Goal: Transaction & Acquisition: Book appointment/travel/reservation

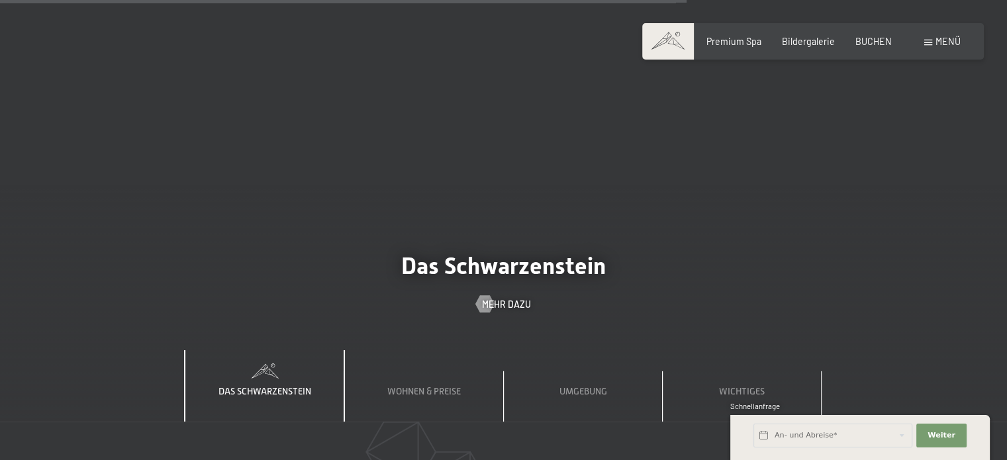
scroll to position [3828, 0]
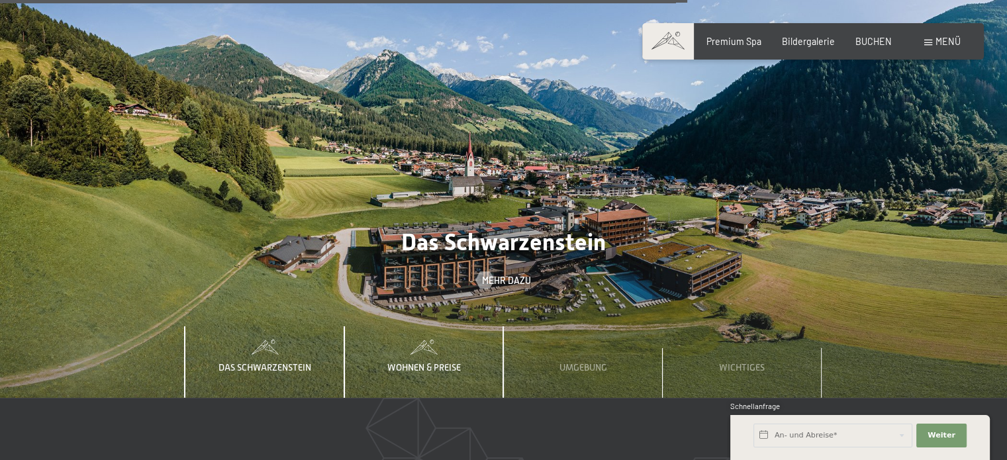
click at [413, 362] on span "Wohnen & Preise" at bounding box center [424, 367] width 74 height 11
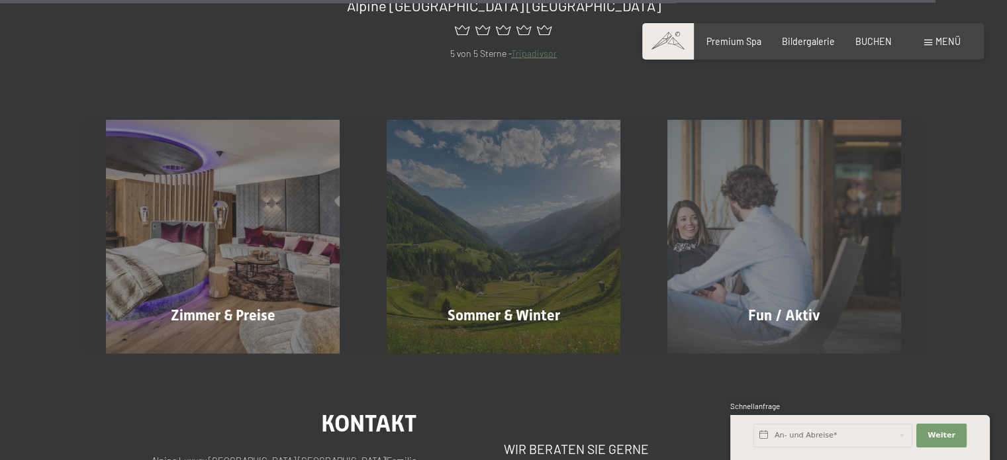
scroll to position [5271, 0]
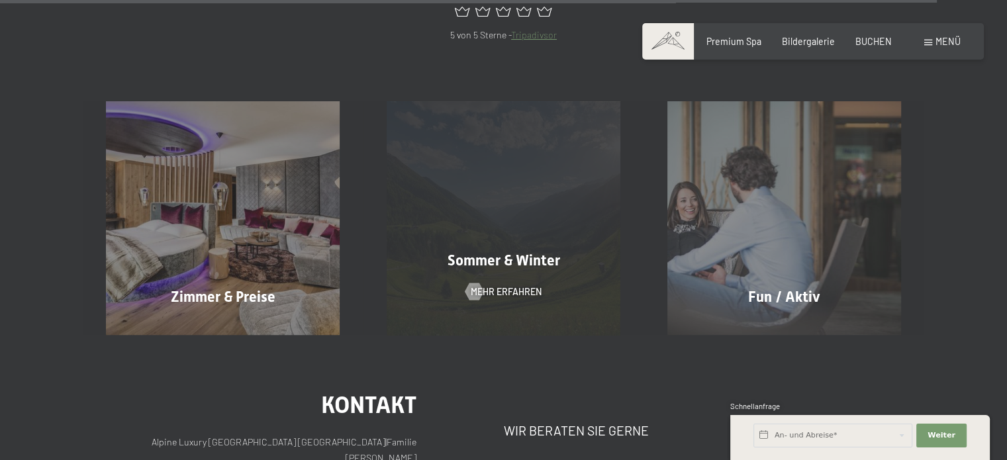
click at [474, 220] on div "Sommer & Winter Mehr erfahren" at bounding box center [504, 218] width 281 height 234
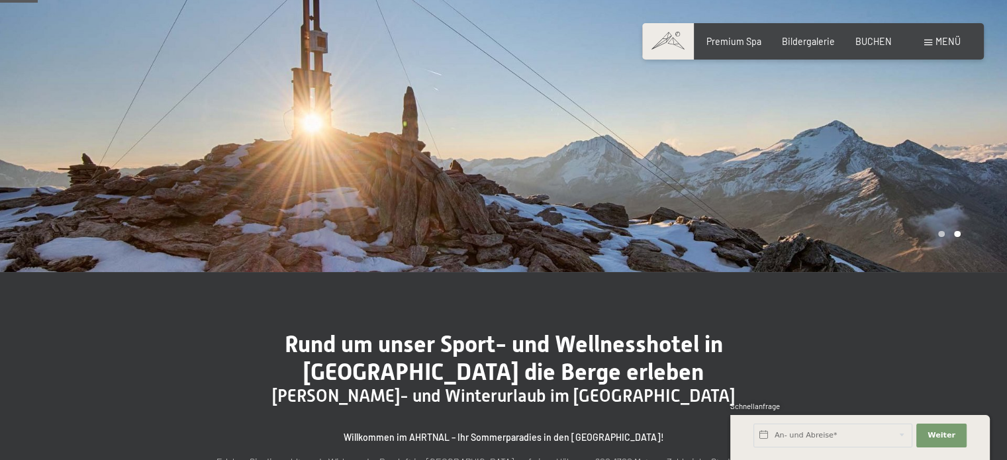
scroll to position [159, 0]
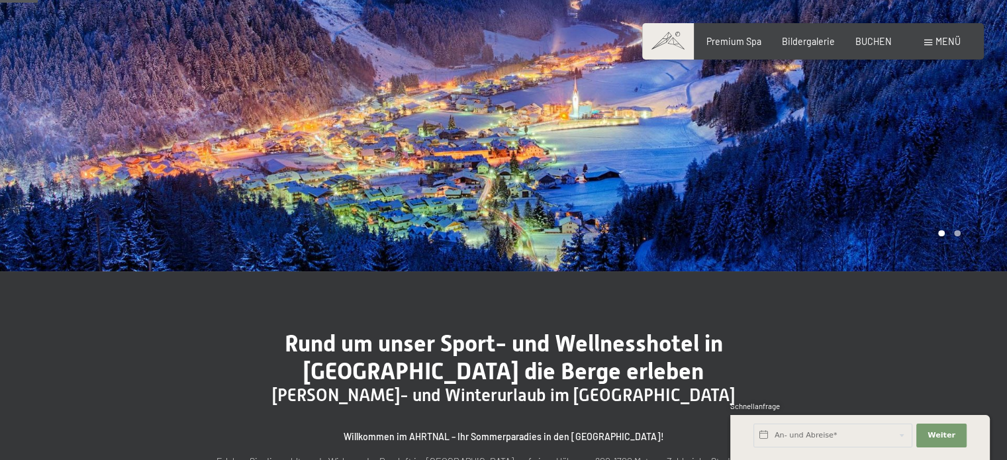
click at [551, 158] on div at bounding box center [756, 56] width 504 height 430
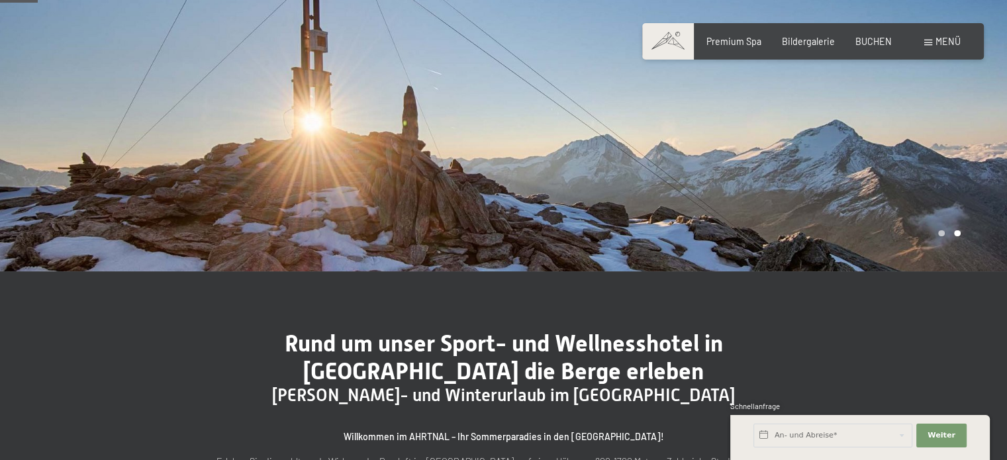
click at [699, 164] on div at bounding box center [756, 56] width 504 height 430
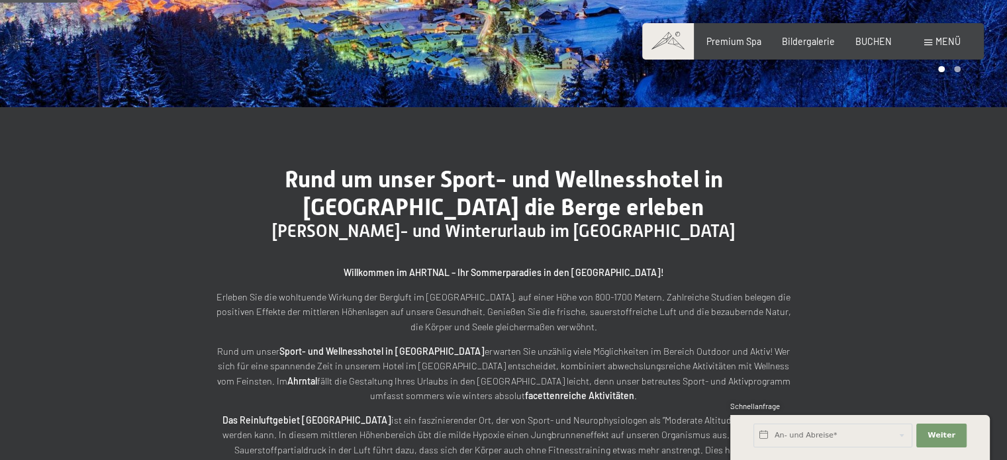
scroll to position [323, 0]
click at [933, 434] on span "Weiter" at bounding box center [942, 435] width 28 height 11
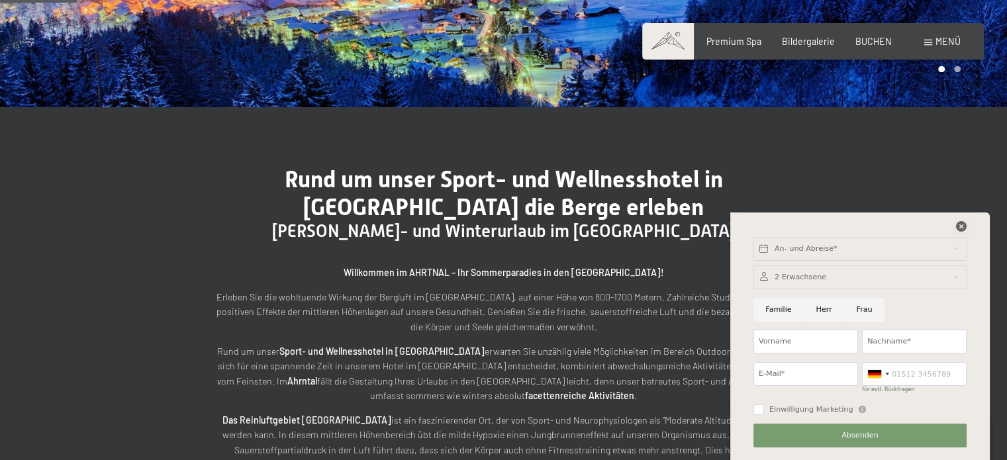
click at [960, 230] on icon at bounding box center [961, 226] width 11 height 11
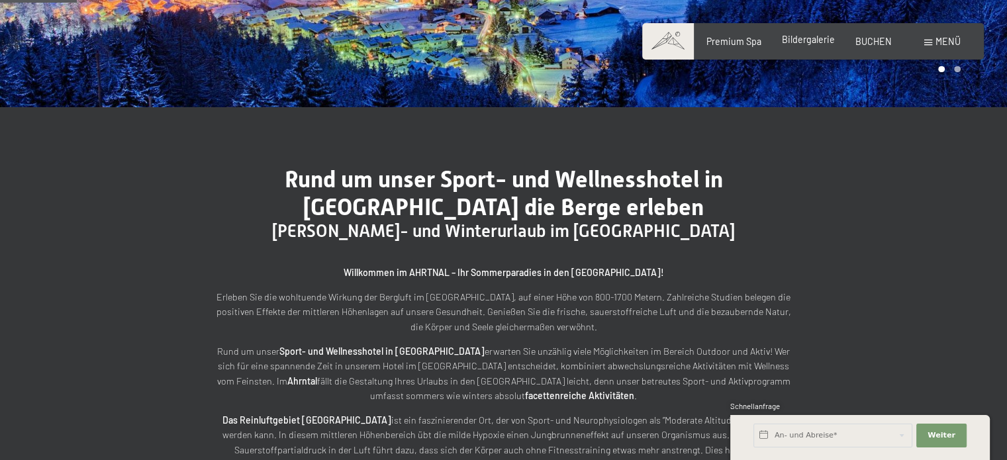
click at [798, 38] on span "Bildergalerie" at bounding box center [808, 39] width 53 height 11
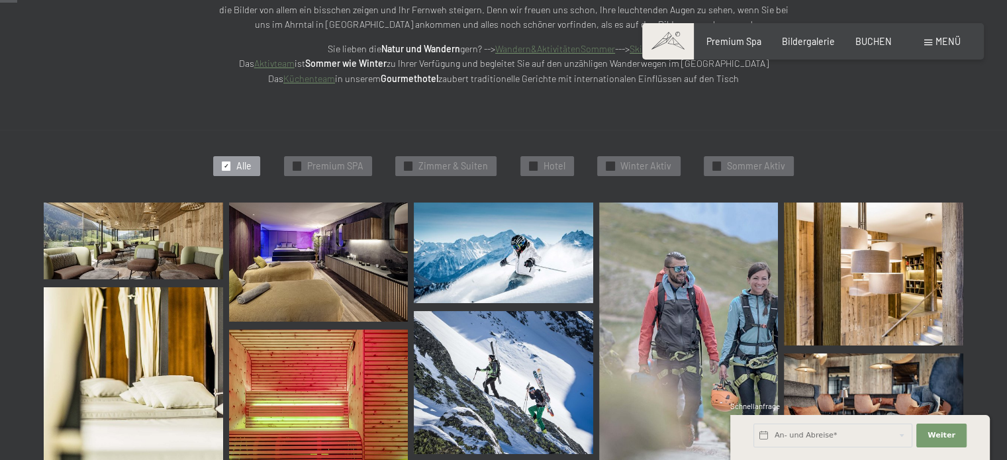
scroll to position [246, 0]
click at [453, 169] on span "Zimmer & Suiten" at bounding box center [454, 165] width 70 height 13
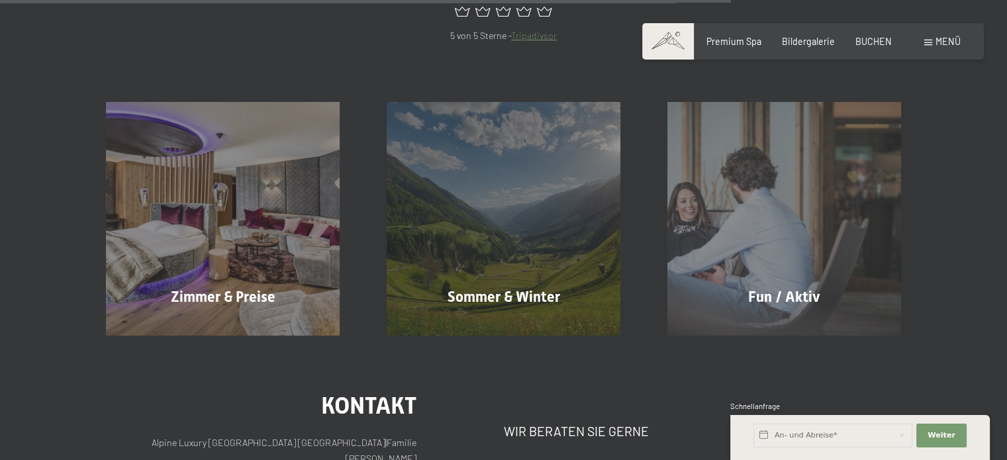
scroll to position [1116, 0]
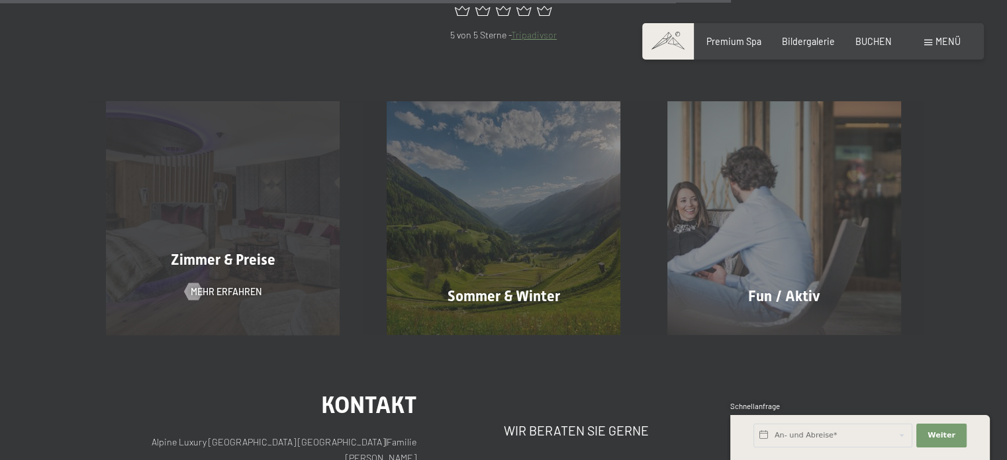
click at [233, 250] on div "Zimmer & Preise" at bounding box center [223, 260] width 281 height 21
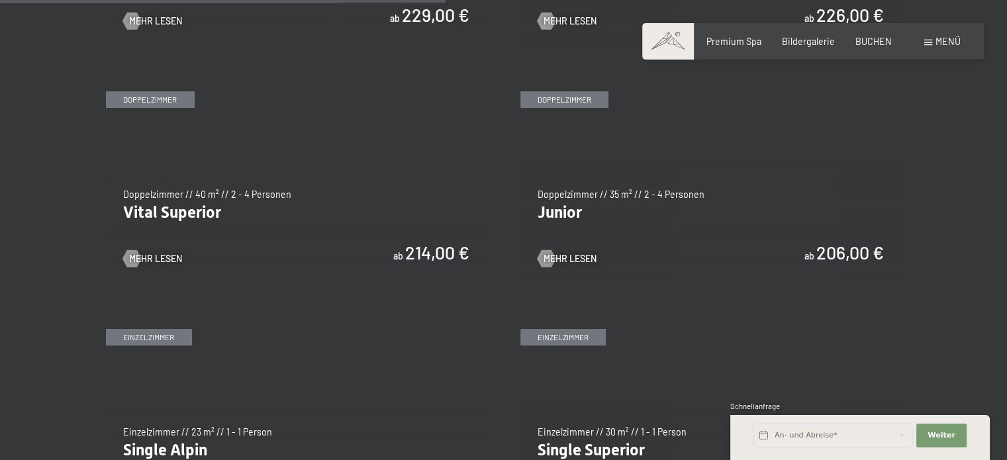
scroll to position [1657, 0]
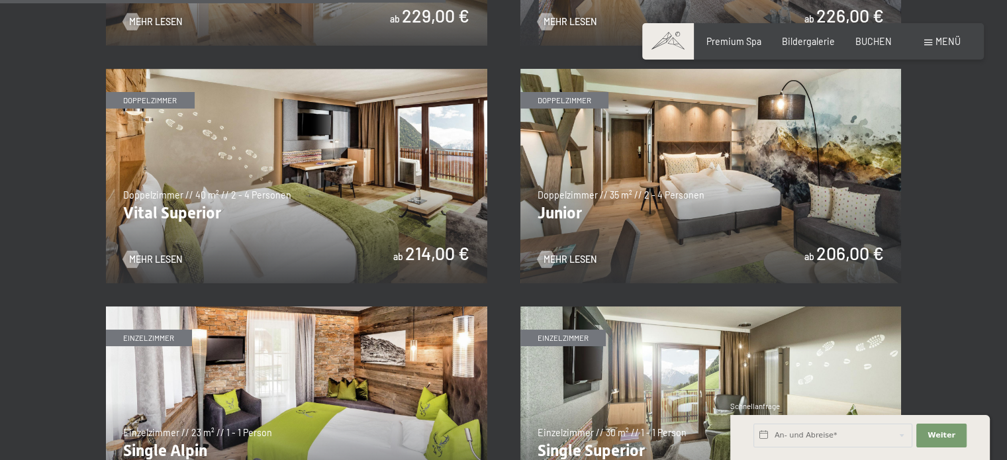
click at [634, 166] on img at bounding box center [710, 176] width 381 height 215
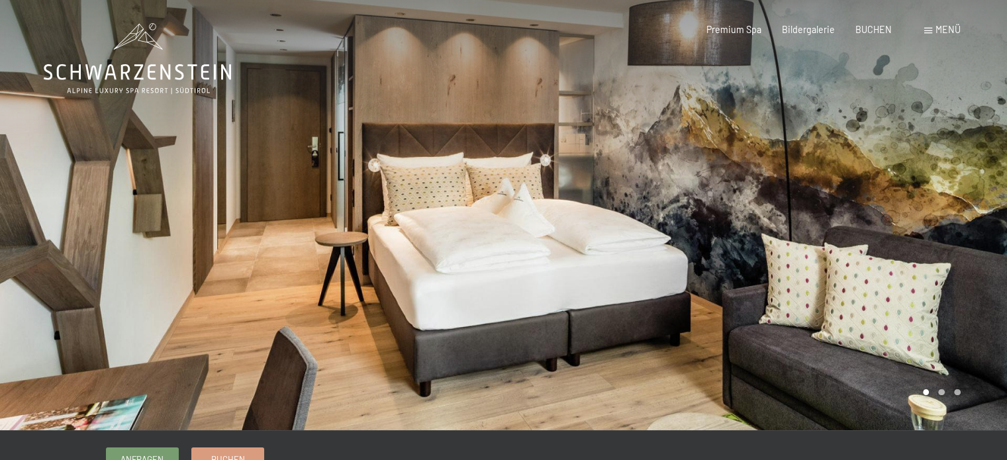
click at [617, 159] on div at bounding box center [756, 215] width 504 height 430
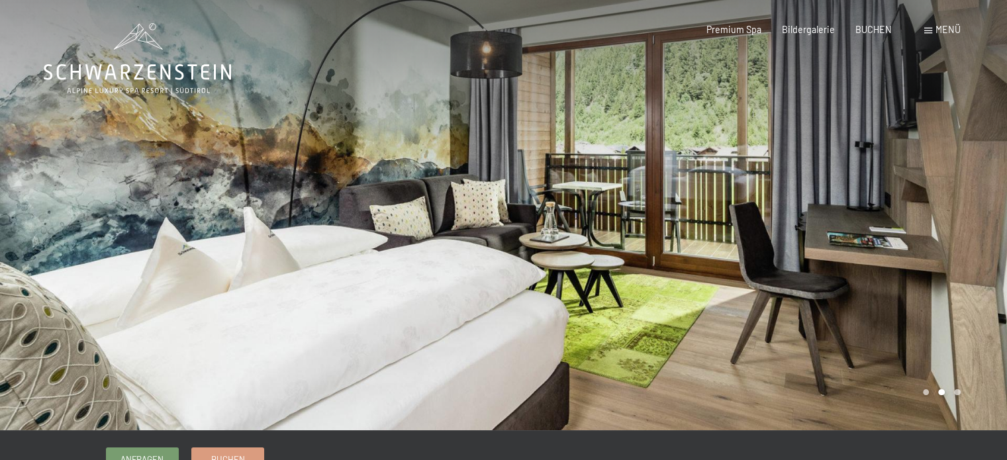
click at [834, 201] on div at bounding box center [756, 215] width 504 height 430
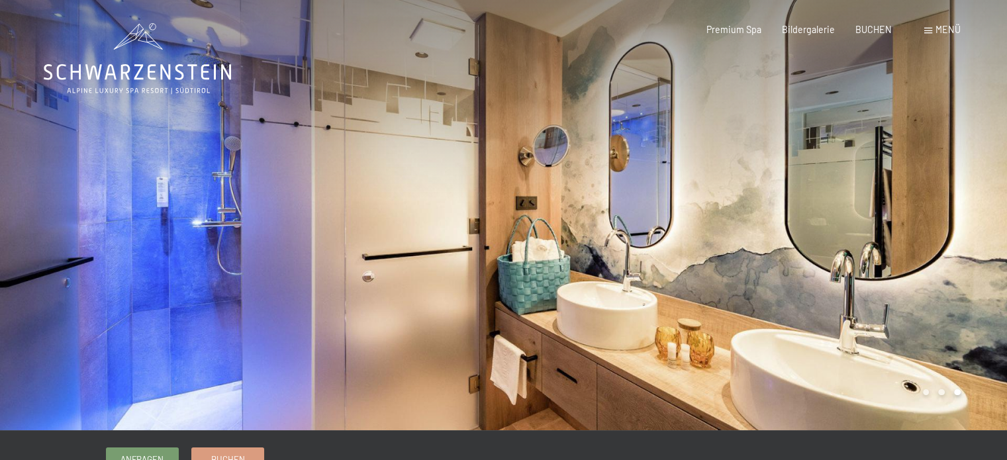
click at [834, 201] on div at bounding box center [756, 215] width 504 height 430
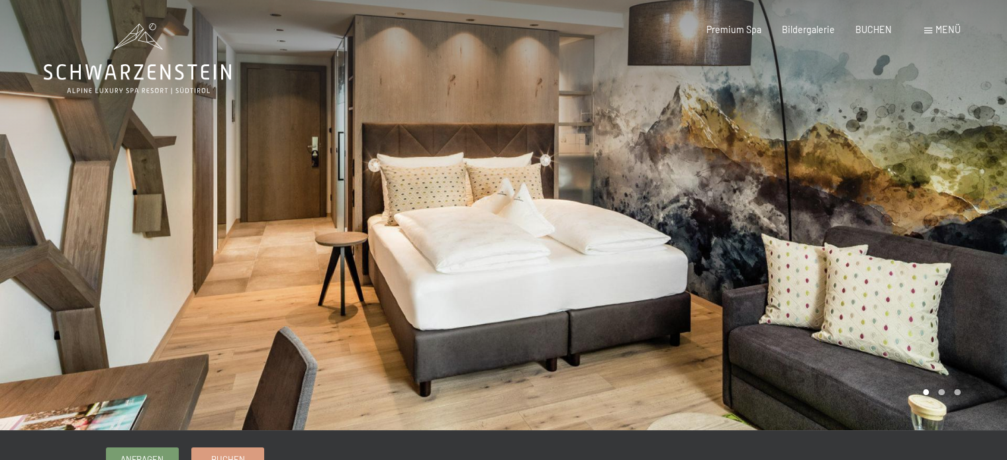
click at [834, 201] on div at bounding box center [756, 215] width 504 height 430
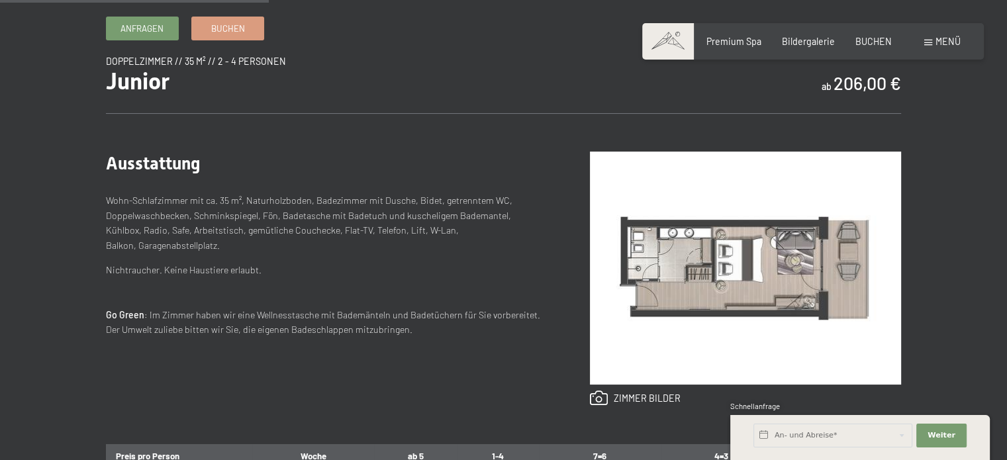
scroll to position [430, 0]
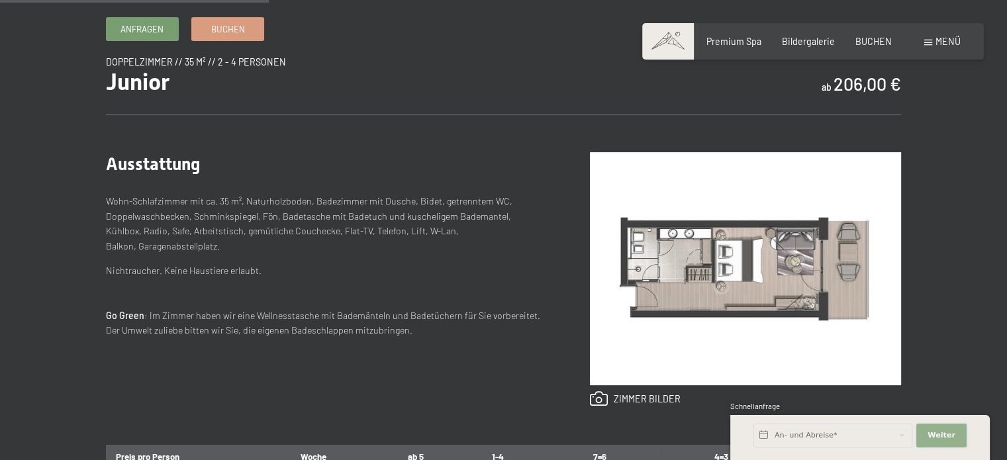
click at [944, 430] on span "Weiter" at bounding box center [942, 435] width 28 height 11
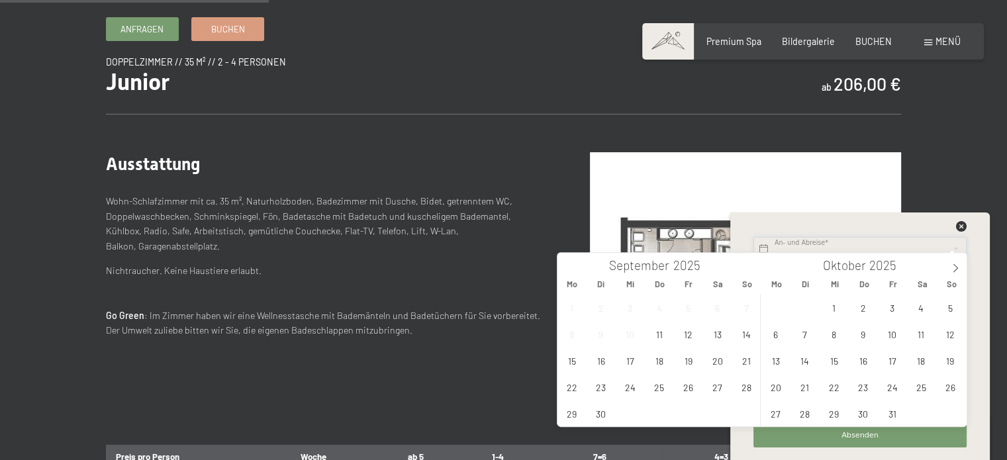
click at [956, 268] on icon at bounding box center [955, 268] width 5 height 9
click at [887, 305] on span "5" at bounding box center [892, 308] width 26 height 26
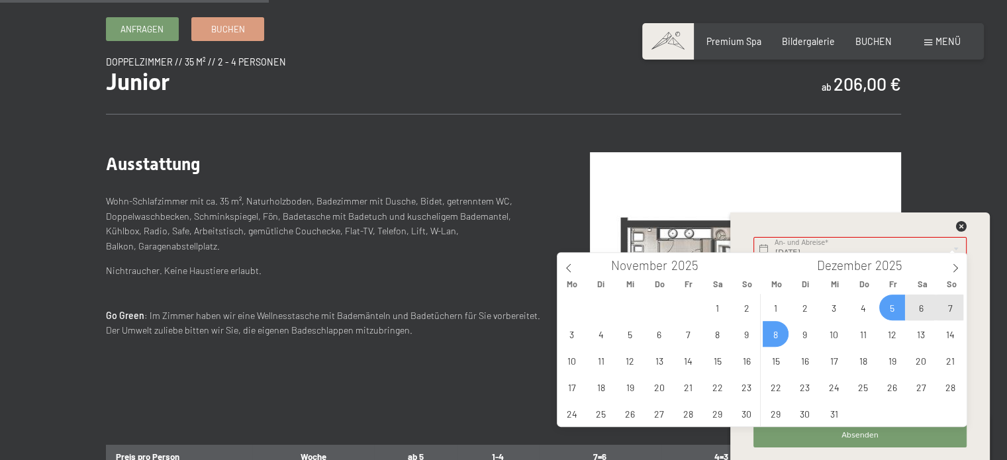
click at [770, 335] on span "8" at bounding box center [776, 334] width 26 height 26
type input "Fr. 05.12.2025 - Mo. 08.12.2025"
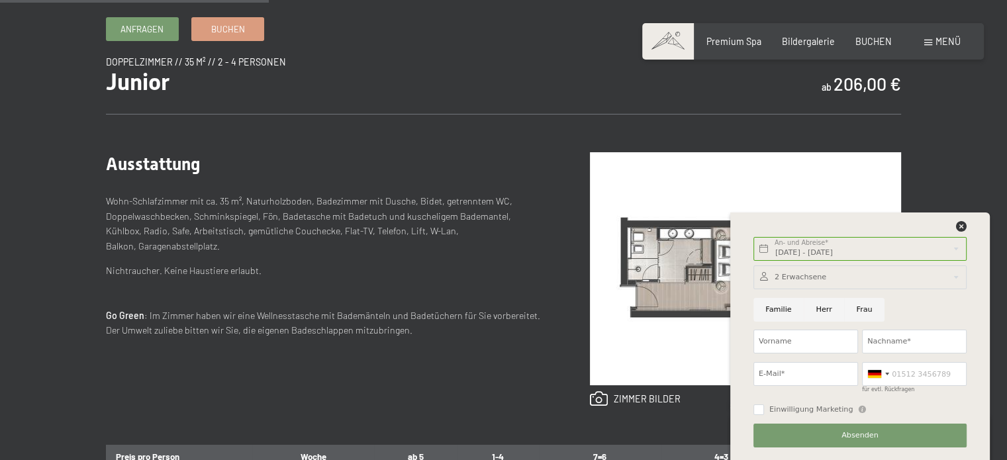
click at [819, 309] on input "Herr" at bounding box center [824, 310] width 40 height 24
radio input "true"
click at [794, 344] on input "Vorname" at bounding box center [806, 342] width 105 height 24
type input "Bernd"
type input "Scheucher"
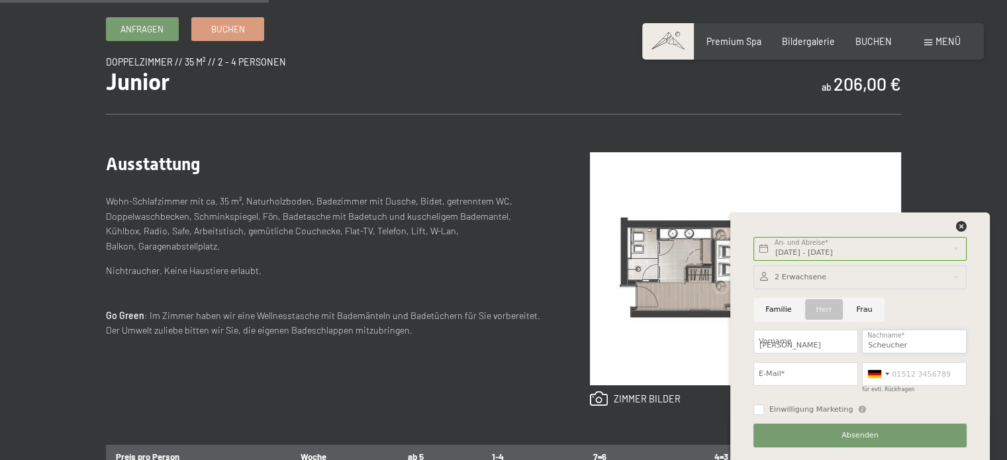
type input "bscheucher@hasco.com"
type input "066480915416"
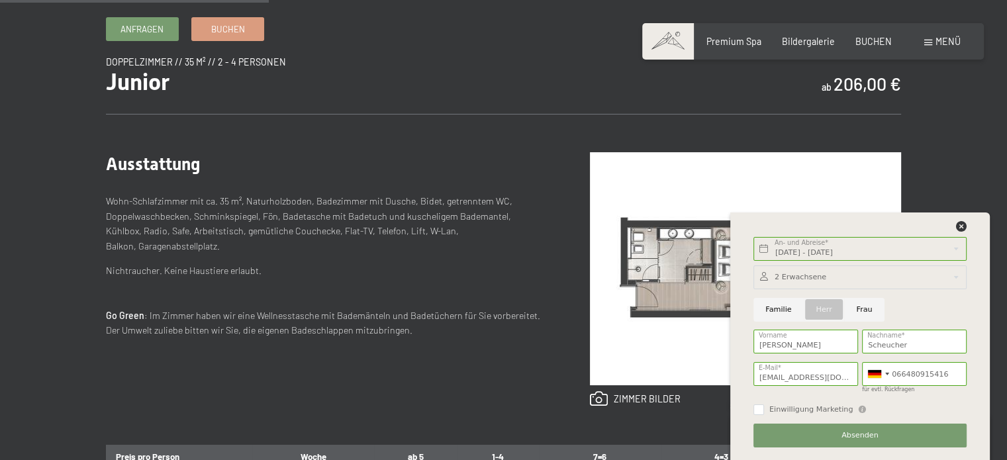
click at [996, 430] on div "Anfragen Buchen Doppelzimmer // 35 m² // 2 - 4 Personen Junior ab 206,00 € Auss…" at bounding box center [503, 410] width 1007 height 787
click at [842, 379] on input "bscheucher@hasco.com" at bounding box center [806, 374] width 105 height 24
type input "b"
type input "bernd.scheucher@aon.at"
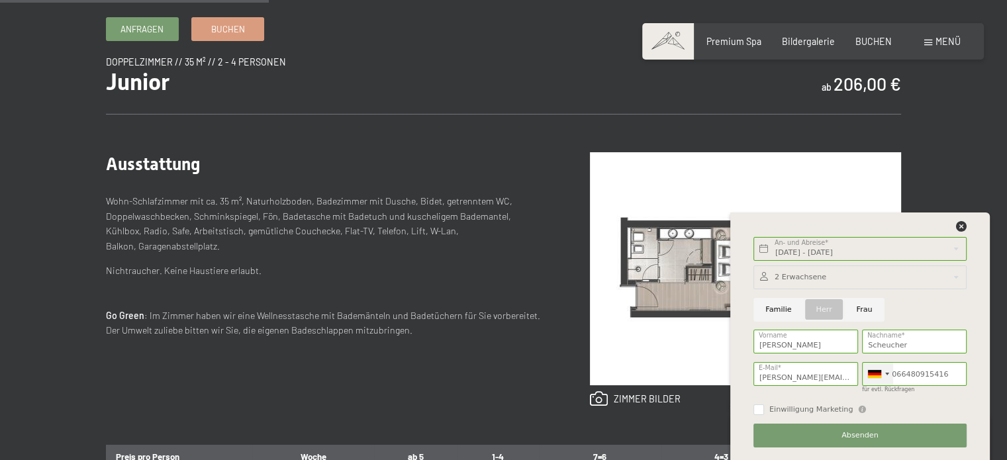
click at [883, 375] on div at bounding box center [878, 374] width 30 height 23
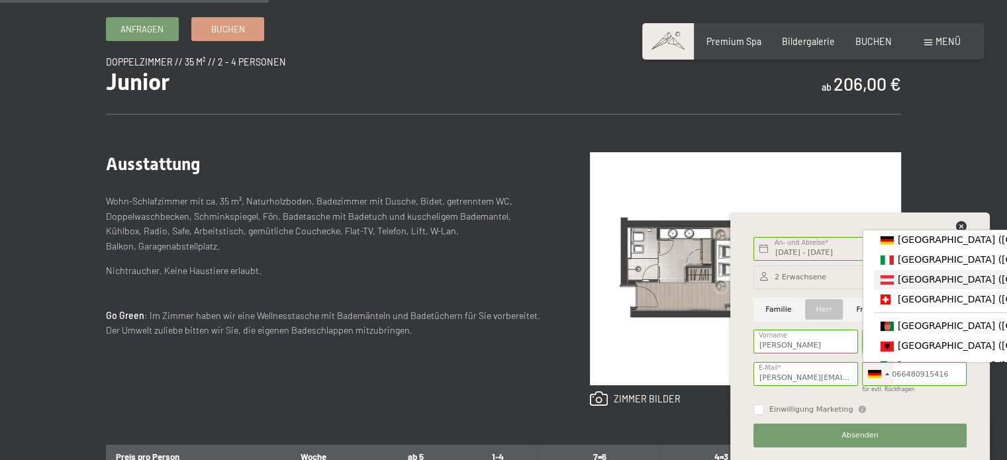
click at [899, 277] on span "[GEOGRAPHIC_DATA] ([GEOGRAPHIC_DATA])" at bounding box center [1000, 279] width 205 height 11
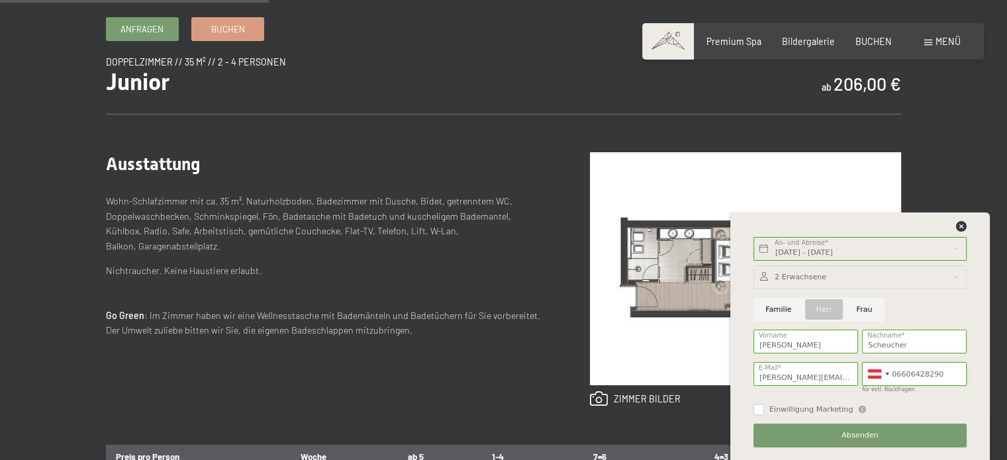
type input "06606428290"
click at [755, 407] on input "Einwilligung Marketing" at bounding box center [759, 410] width 11 height 11
checkbox input "true"
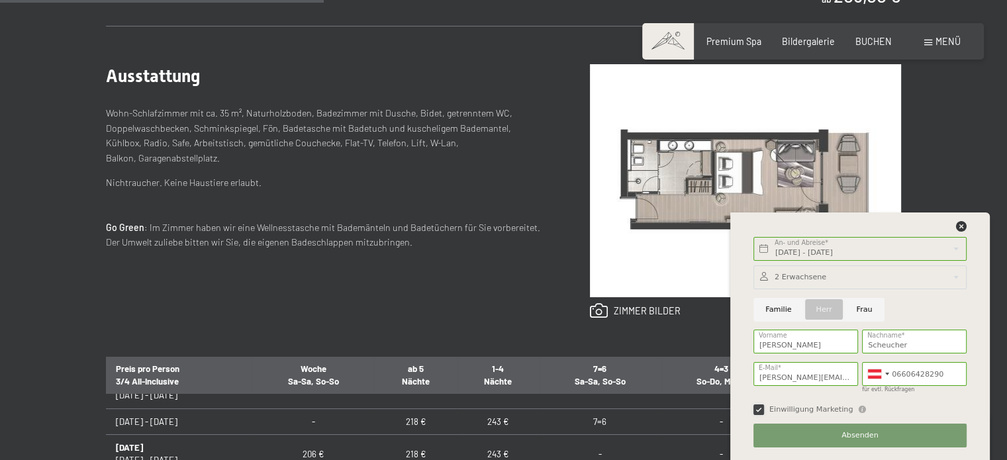
scroll to position [518, 0]
click at [883, 434] on button "Absenden" at bounding box center [860, 436] width 213 height 24
